Goal: Use online tool/utility: Use online tool/utility

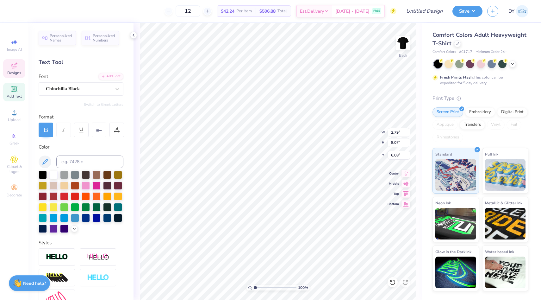
scroll to position [5, 1]
type textarea "B"
type textarea "[DEMOGRAPHIC_DATA]"
type input "7.32"
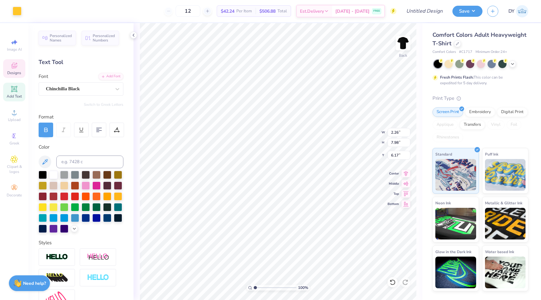
type input "2.26"
type input "7.98"
type input "6.31"
type textarea "Association"
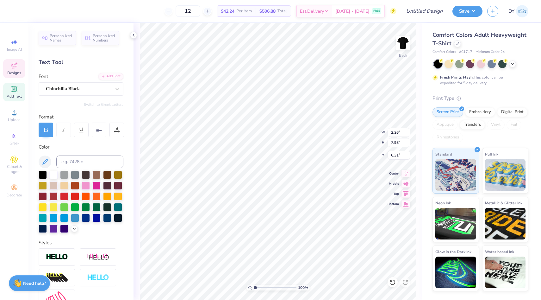
scroll to position [5, 2]
type input "6.85"
type input "2.90"
type input "10.36"
type input "10.30"
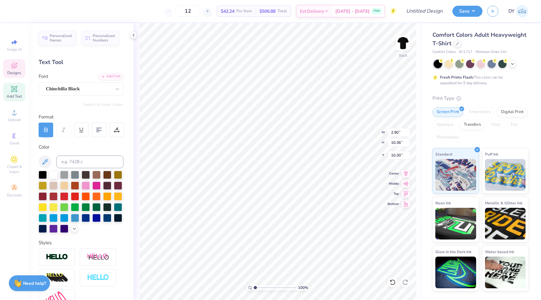
type input "4.16"
type input "10.35"
type input "8.58"
click at [392, 282] on icon at bounding box center [393, 282] width 6 height 6
type input "8.76"
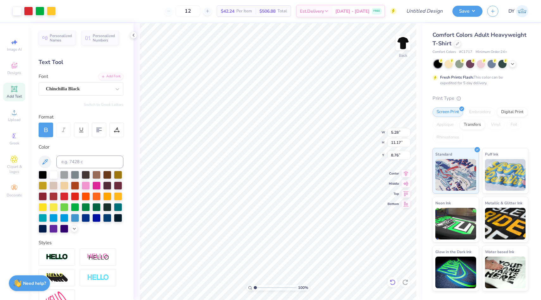
type input "6.58"
type input "5.48"
type input "2.90"
type input "10.36"
type input "7.86"
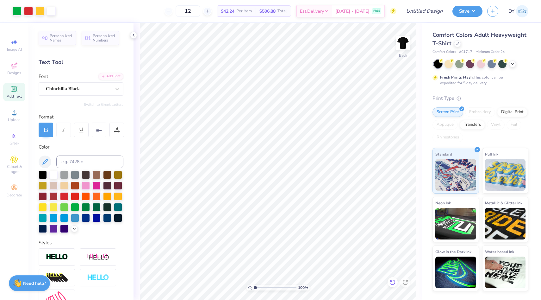
click at [392, 281] on icon at bounding box center [393, 282] width 6 height 6
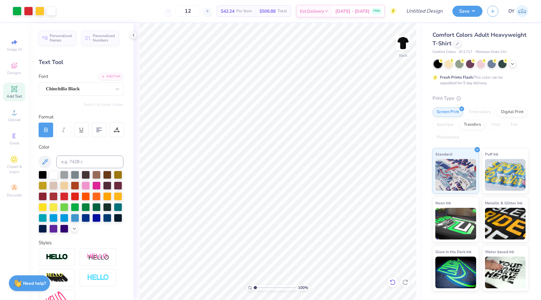
click at [392, 281] on icon at bounding box center [393, 282] width 6 height 6
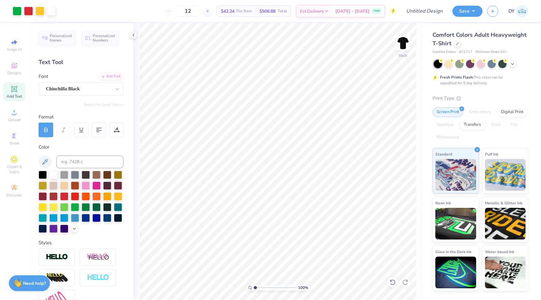
click at [392, 281] on icon at bounding box center [393, 282] width 6 height 6
click at [522, 10] on img at bounding box center [522, 11] width 12 height 12
